Goal: Task Accomplishment & Management: Manage account settings

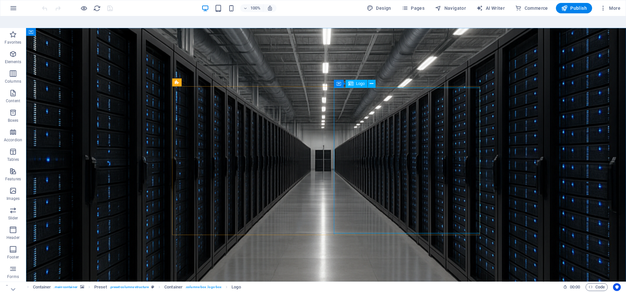
click at [360, 82] on span "Logo" at bounding box center [360, 84] width 9 height 4
click at [369, 80] on button at bounding box center [372, 84] width 8 height 8
select select "px"
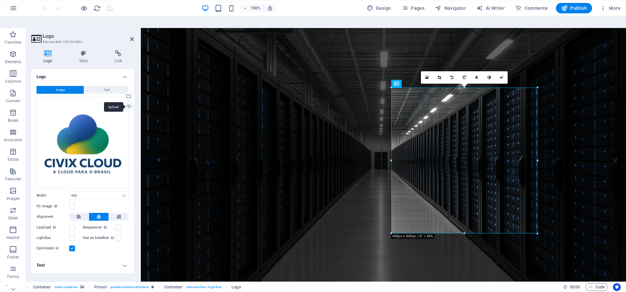
click at [129, 102] on div "Upload" at bounding box center [128, 107] width 10 height 10
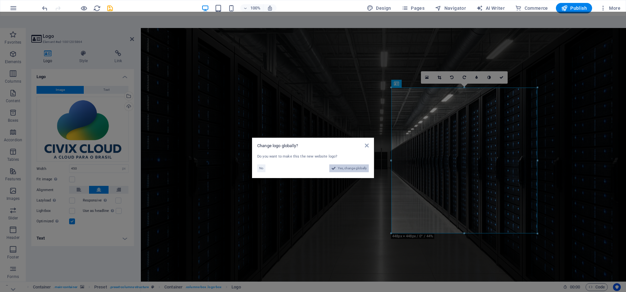
click at [351, 165] on span "Yes, change globally" at bounding box center [352, 169] width 29 height 8
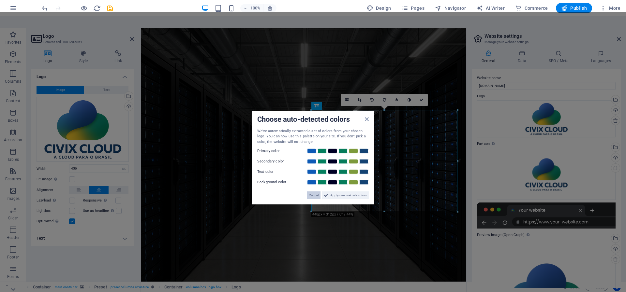
click at [313, 192] on span "Cancel" at bounding box center [314, 196] width 10 height 8
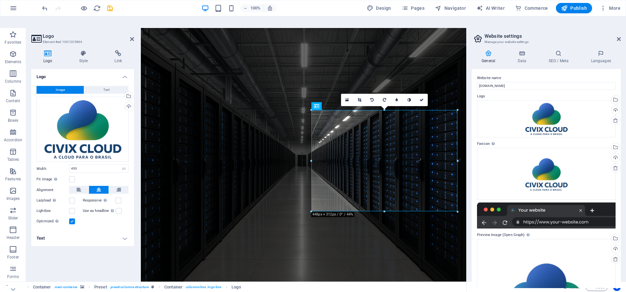
click at [403, 254] on figure at bounding box center [303, 161] width 325 height 266
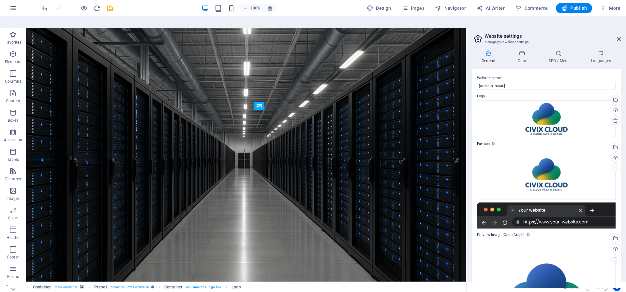
click at [614, 118] on icon at bounding box center [615, 120] width 5 height 5
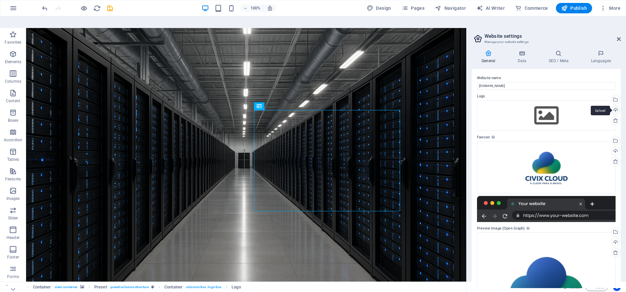
click at [614, 106] on div "Upload" at bounding box center [615, 111] width 10 height 10
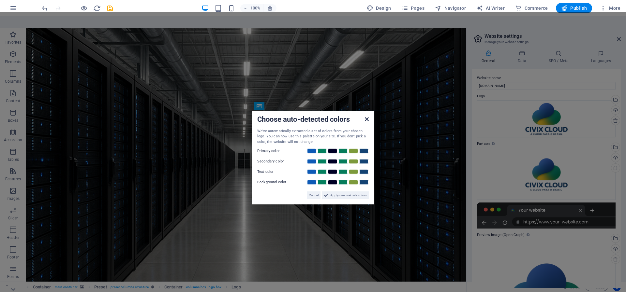
click at [366, 116] on icon at bounding box center [367, 118] width 4 height 5
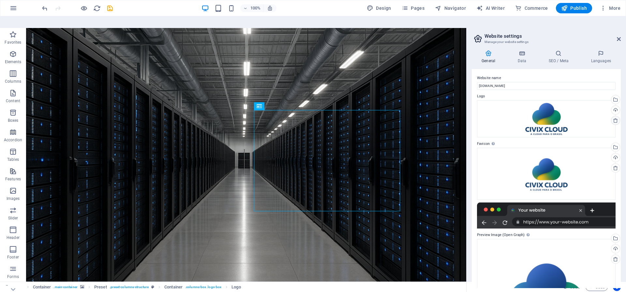
click at [614, 118] on icon at bounding box center [615, 120] width 5 height 5
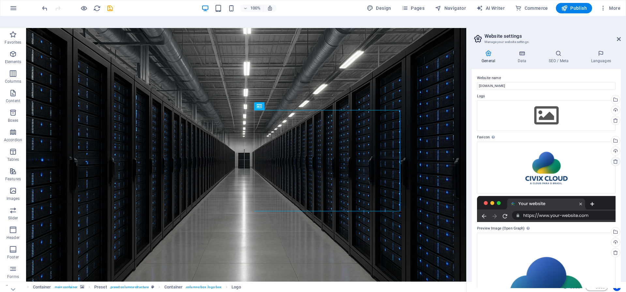
click at [614, 159] on icon at bounding box center [615, 161] width 5 height 5
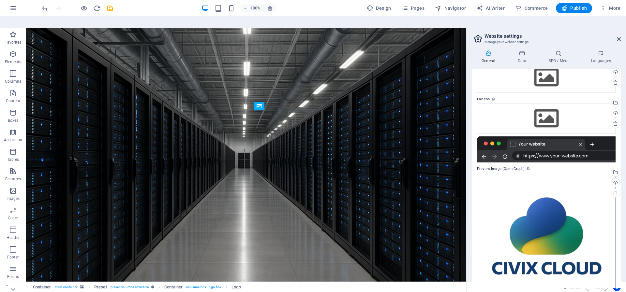
scroll to position [58, 0]
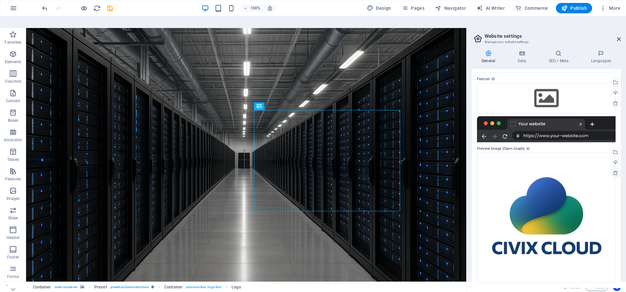
click at [615, 170] on icon at bounding box center [615, 172] width 5 height 5
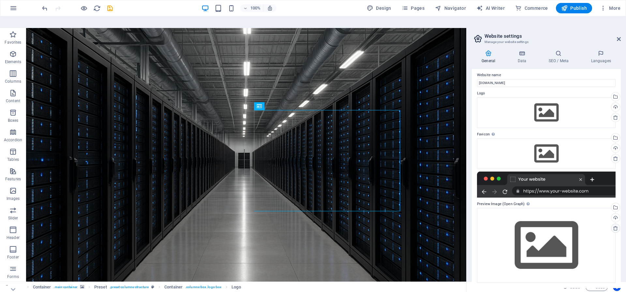
scroll to position [3, 0]
click at [615, 144] on div "Upload" at bounding box center [615, 149] width 10 height 10
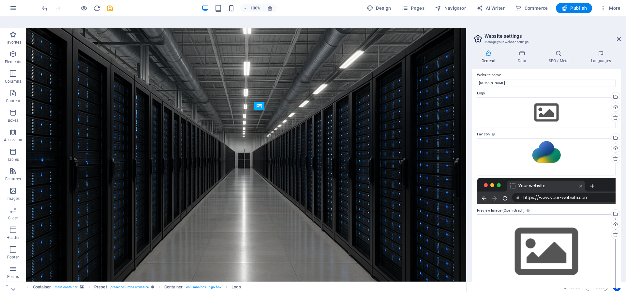
scroll to position [9, 0]
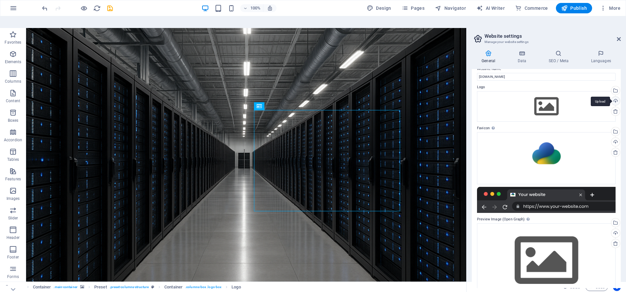
click at [614, 97] on div "Upload" at bounding box center [615, 102] width 10 height 10
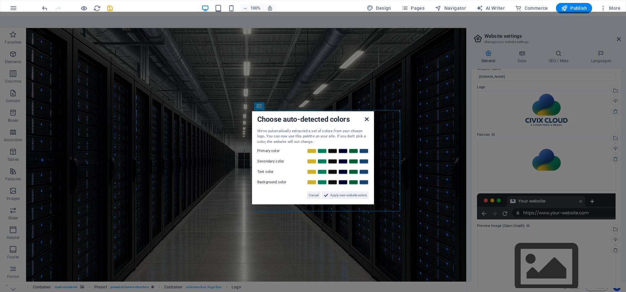
click at [367, 116] on icon at bounding box center [367, 118] width 4 height 5
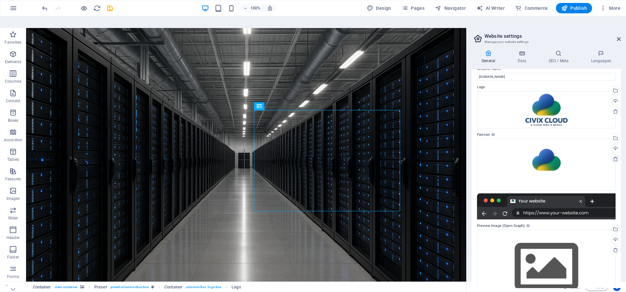
click at [614, 156] on icon at bounding box center [615, 158] width 5 height 5
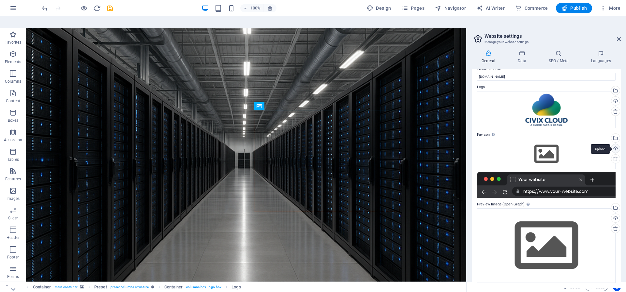
click at [614, 144] on div "Upload" at bounding box center [615, 149] width 10 height 10
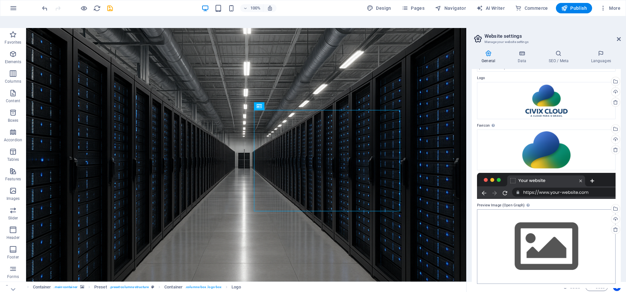
scroll to position [19, 0]
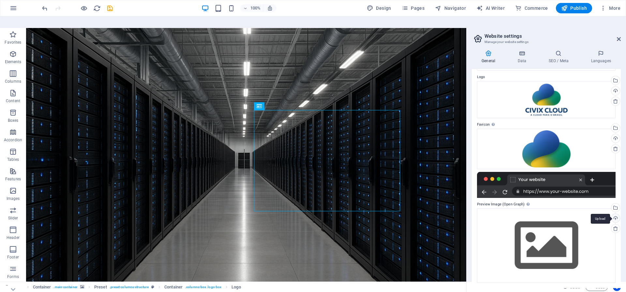
click at [616, 214] on div "Upload" at bounding box center [615, 219] width 10 height 10
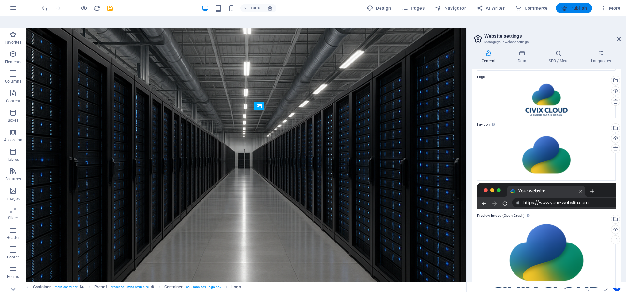
click at [577, 7] on span "Publish" at bounding box center [574, 8] width 26 height 7
checkbox input "false"
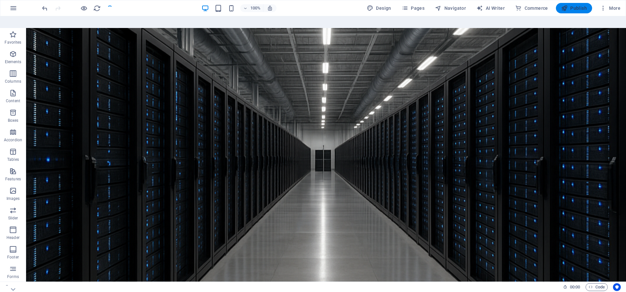
click at [577, 7] on span "Publish" at bounding box center [574, 8] width 26 height 7
click at [604, 8] on icon "button" at bounding box center [603, 8] width 7 height 7
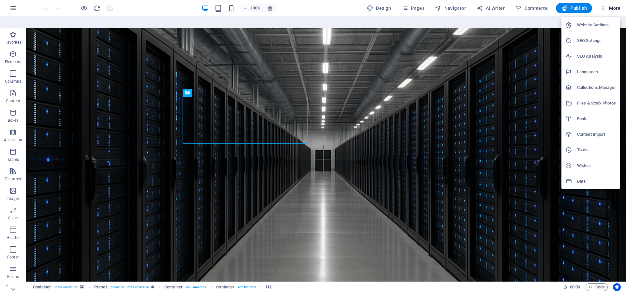
click at [599, 22] on h6 "Website Settings" at bounding box center [596, 25] width 39 height 8
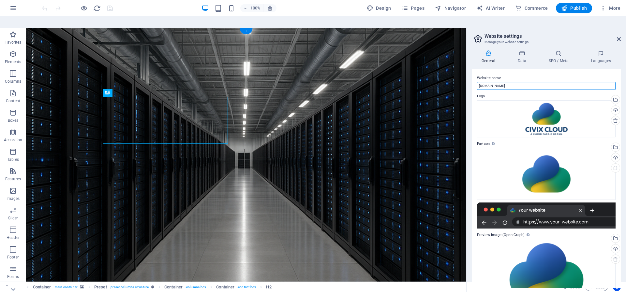
drag, startPoint x: 537, startPoint y: 101, endPoint x: 456, endPoint y: 84, distance: 82.8
drag, startPoint x: 505, startPoint y: 74, endPoint x: 477, endPoint y: 73, distance: 27.7
click at [477, 82] on input "[DOMAIN_NAME]" at bounding box center [546, 86] width 138 height 8
type input "CIVIX CLOUD - A Cloud Para o Brasil"
click at [516, 50] on icon at bounding box center [521, 53] width 28 height 7
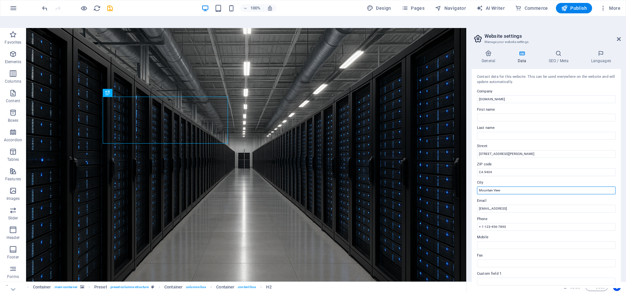
drag, startPoint x: 510, startPoint y: 179, endPoint x: 468, endPoint y: 176, distance: 42.1
click at [468, 176] on div "General Data SEO / Meta Languages Website name CIVIX CLOUD - A Cloud Para o Bra…" at bounding box center [545, 169] width 159 height 249
type input "Brasil"
drag, startPoint x: 531, startPoint y: 173, endPoint x: 449, endPoint y: 148, distance: 85.1
click at [507, 142] on label "Street" at bounding box center [546, 146] width 138 height 8
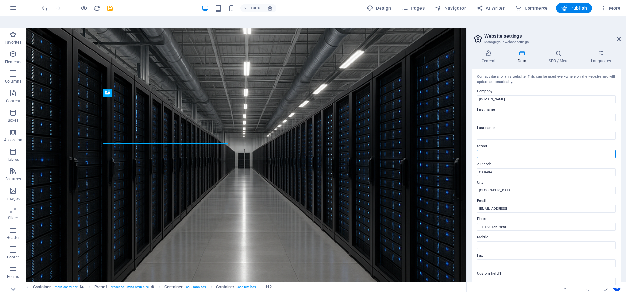
click at [507, 150] on input "Street" at bounding box center [546, 154] width 138 height 8
drag, startPoint x: 525, startPoint y: 188, endPoint x: 455, endPoint y: 171, distance: 71.6
click at [528, 142] on label "Street" at bounding box center [546, 146] width 138 height 8
click at [528, 150] on input "Street" at bounding box center [546, 154] width 138 height 8
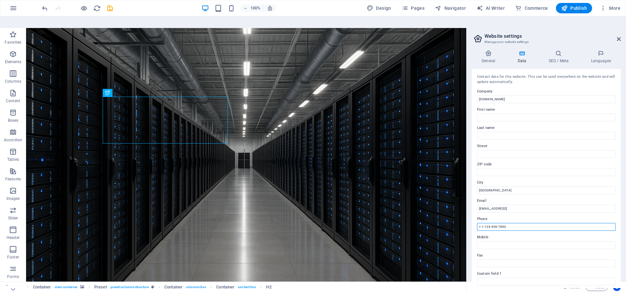
drag, startPoint x: 534, startPoint y: 244, endPoint x: 459, endPoint y: 227, distance: 77.0
click at [497, 215] on label "Phone" at bounding box center [546, 219] width 138 height 8
click at [497, 223] on input "Phone" at bounding box center [546, 227] width 138 height 8
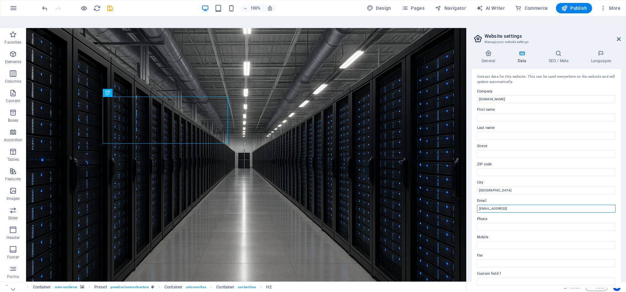
drag, startPoint x: 551, startPoint y: 196, endPoint x: 480, endPoint y: 198, distance: 71.1
click at [480, 205] on input "[EMAIL_ADDRESS]" at bounding box center [546, 209] width 138 height 8
type input "f"
click at [528, 161] on label "ZIP code" at bounding box center [546, 165] width 138 height 8
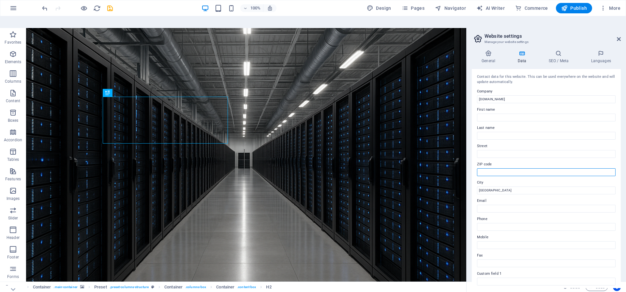
click at [528, 168] on input "ZIP code" at bounding box center [546, 172] width 138 height 8
click at [553, 53] on div "General Data SEO / Meta Languages Website name CIVIX CLOUD - A Cloud Para o Bra…" at bounding box center [546, 169] width 149 height 238
click at [557, 51] on h4 "SEO / Meta" at bounding box center [559, 57] width 42 height 14
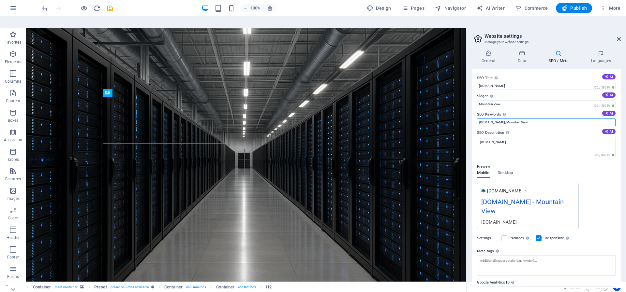
drag, startPoint x: 534, startPoint y: 110, endPoint x: 502, endPoint y: 110, distance: 32.6
click at [502, 119] on input "[DOMAIN_NAME], Mountain View" at bounding box center [546, 123] width 138 height 8
type input "[DOMAIN_NAME]"
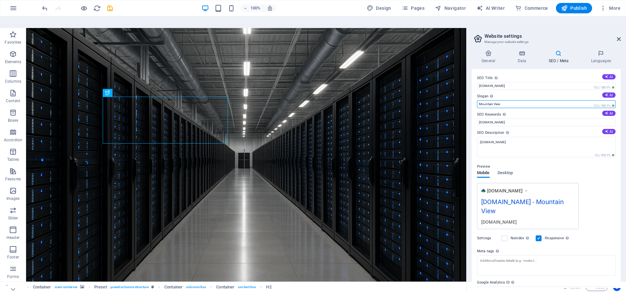
drag, startPoint x: 531, startPoint y: 118, endPoint x: 465, endPoint y: 102, distance: 68.2
type input "A cloud para o Brasil"
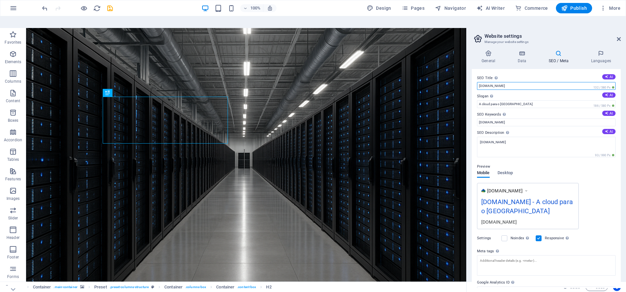
drag, startPoint x: 530, startPoint y: 103, endPoint x: 460, endPoint y: 87, distance: 71.6
type input "CIVIX CLOUD"
click at [599, 50] on icon at bounding box center [601, 53] width 40 height 7
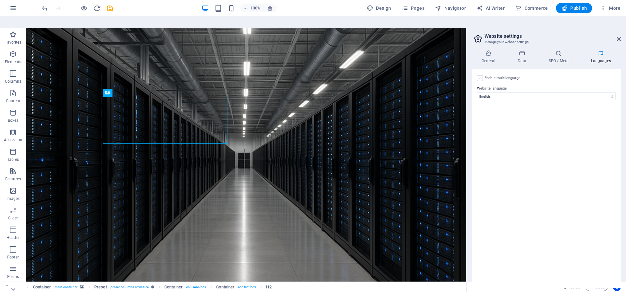
click at [482, 75] on label at bounding box center [480, 78] width 6 height 6
click at [0, 0] on input "Enable multilanguage To disable multilanguage delete all languages until only o…" at bounding box center [0, 0] width 0 height 0
select select
click at [482, 75] on label at bounding box center [480, 78] width 6 height 6
click at [0, 0] on input "Enable multilanguage To disable multilanguage delete all languages until only o…" at bounding box center [0, 0] width 0 height 0
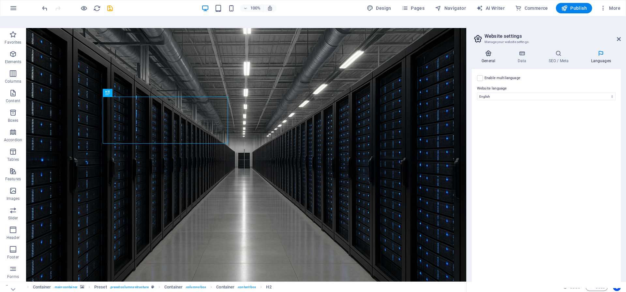
click at [490, 50] on h4 "General" at bounding box center [490, 57] width 36 height 14
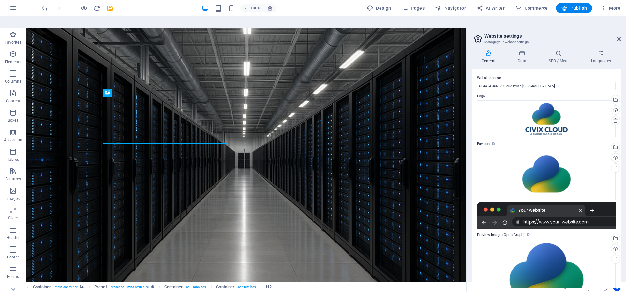
click at [490, 50] on h4 "General" at bounding box center [490, 57] width 36 height 14
click at [577, 7] on span "Publish" at bounding box center [574, 8] width 26 height 7
